Goal: Contribute content

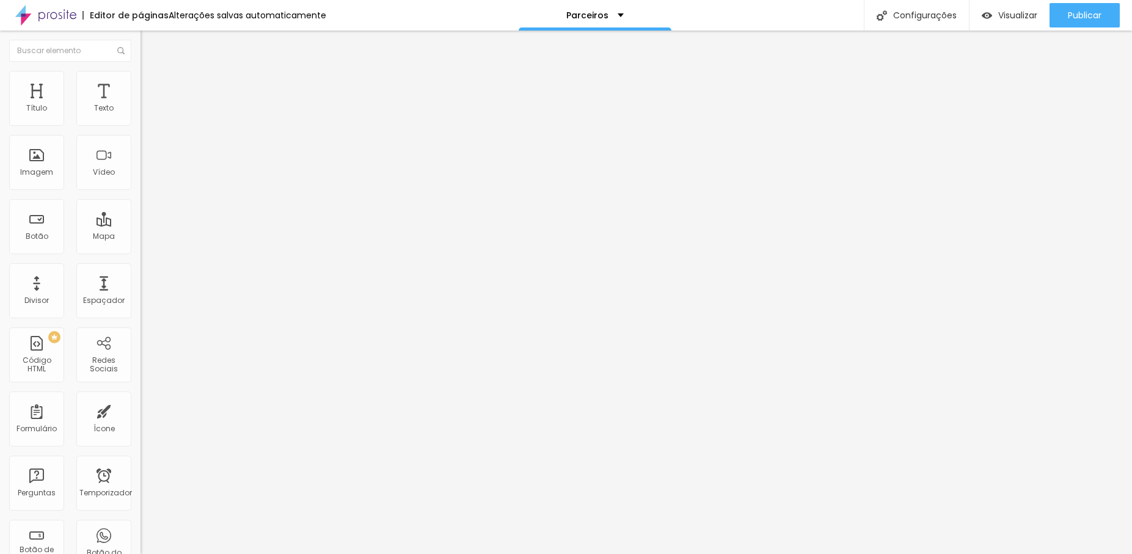
click at [148, 105] on font "Trocar imagem" at bounding box center [177, 100] width 59 height 10
click at [1074, 10] on font "Publicar" at bounding box center [1085, 15] width 34 height 12
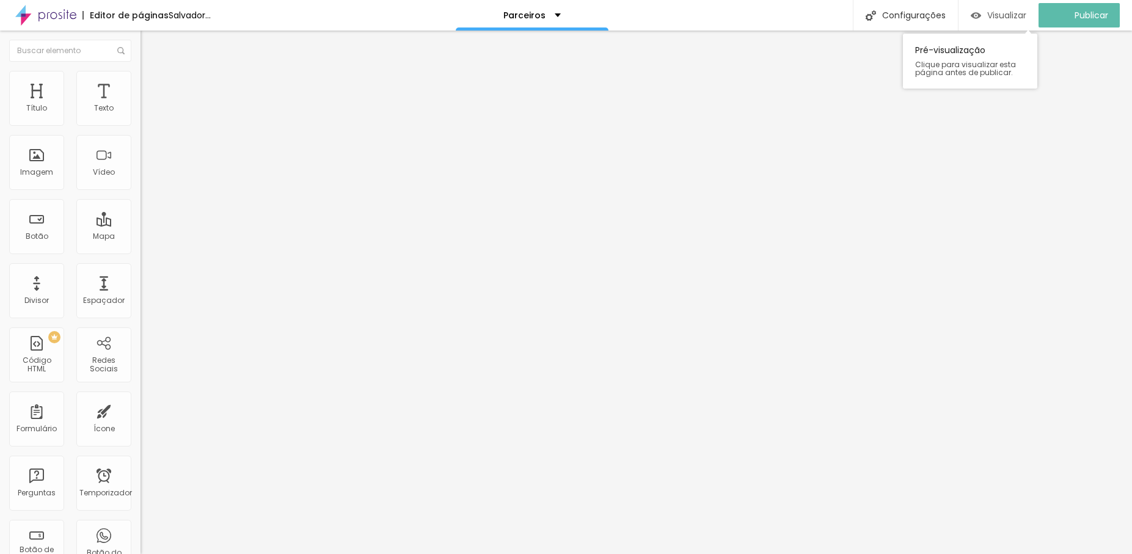
click at [1018, 14] on font "Visualizar" at bounding box center [1006, 15] width 39 height 12
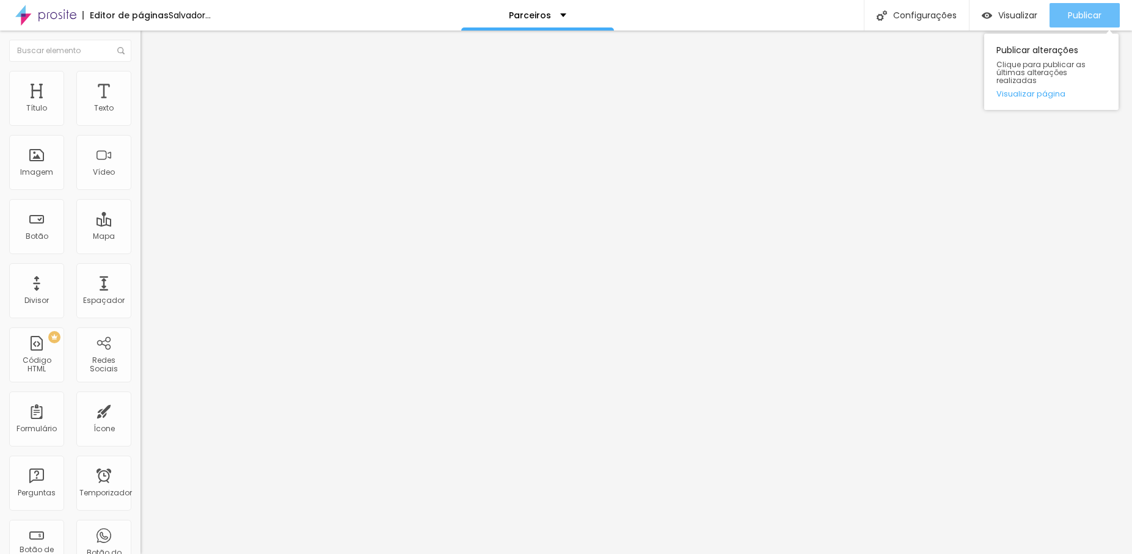
click at [1075, 14] on font "Publicar" at bounding box center [1085, 15] width 34 height 12
click at [1097, 16] on font "Publicar" at bounding box center [1085, 15] width 34 height 12
